Goal: Information Seeking & Learning: Learn about a topic

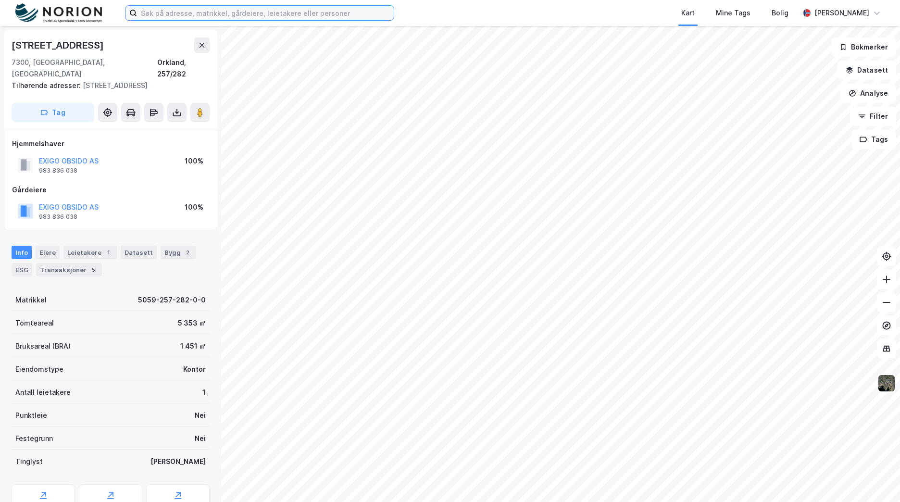
click at [311, 16] on input at bounding box center [265, 13] width 257 height 14
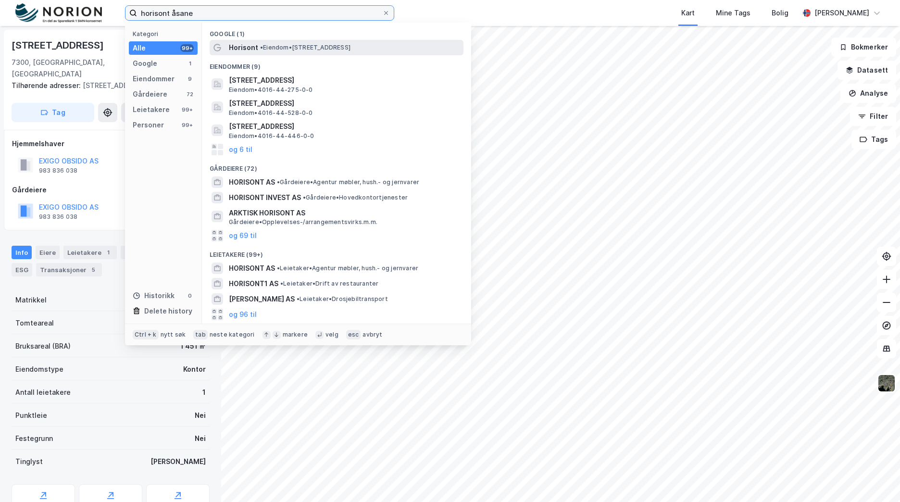
type input "horisont åsane"
click at [307, 40] on div "Horisont • Eiendom • [STREET_ADDRESS]" at bounding box center [337, 47] width 254 height 15
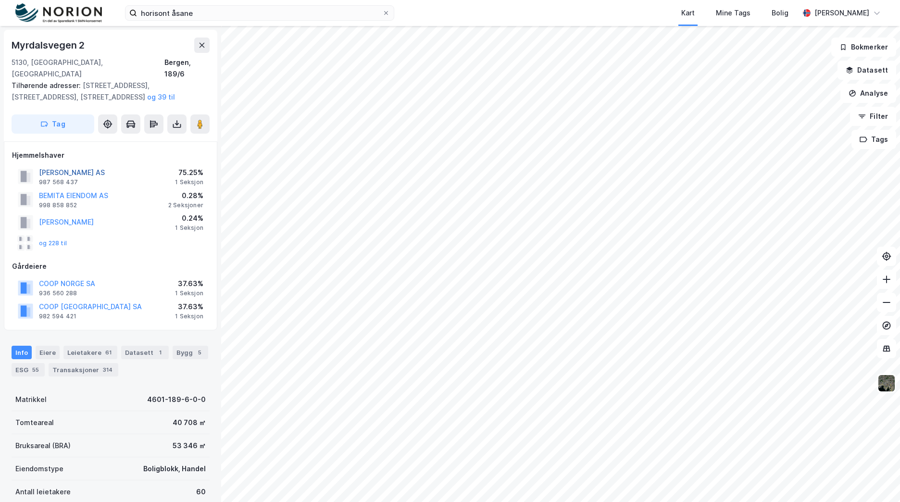
click at [0, 0] on button "[PERSON_NAME] AS" at bounding box center [0, 0] width 0 height 0
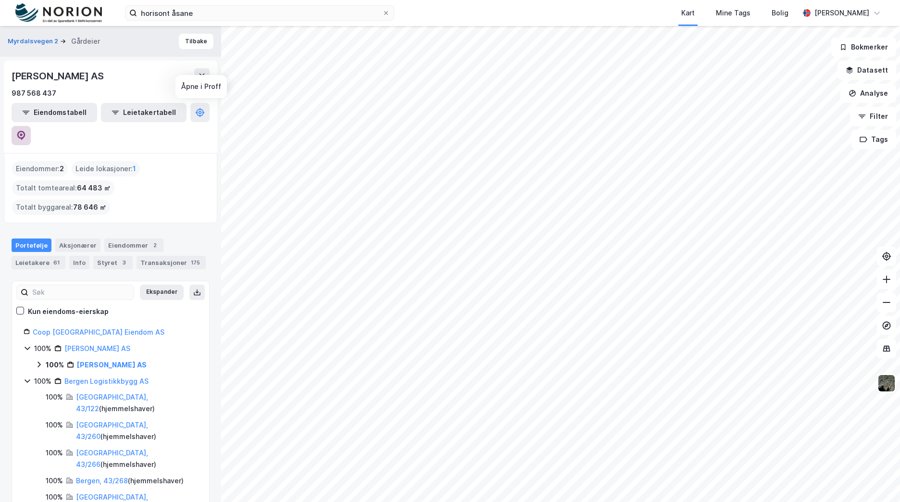
click at [26, 131] on icon at bounding box center [21, 136] width 10 height 10
